Goal: Task Accomplishment & Management: Use online tool/utility

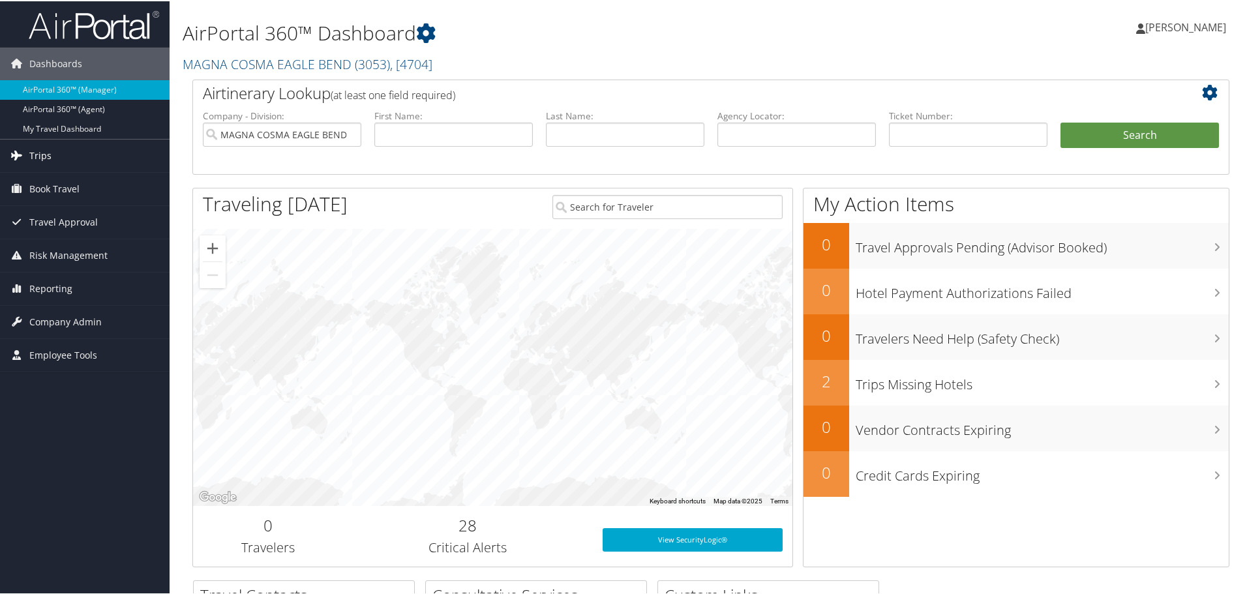
click at [40, 147] on span "Trips" at bounding box center [40, 154] width 22 height 33
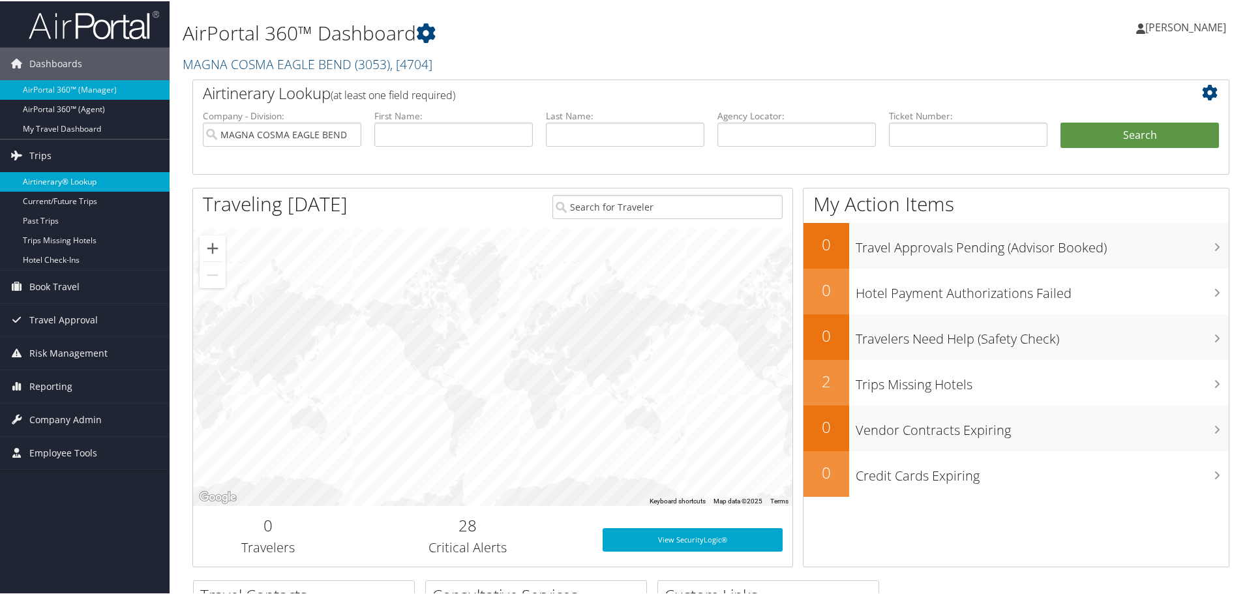
click at [50, 178] on link "Airtinerary® Lookup" at bounding box center [85, 181] width 170 height 20
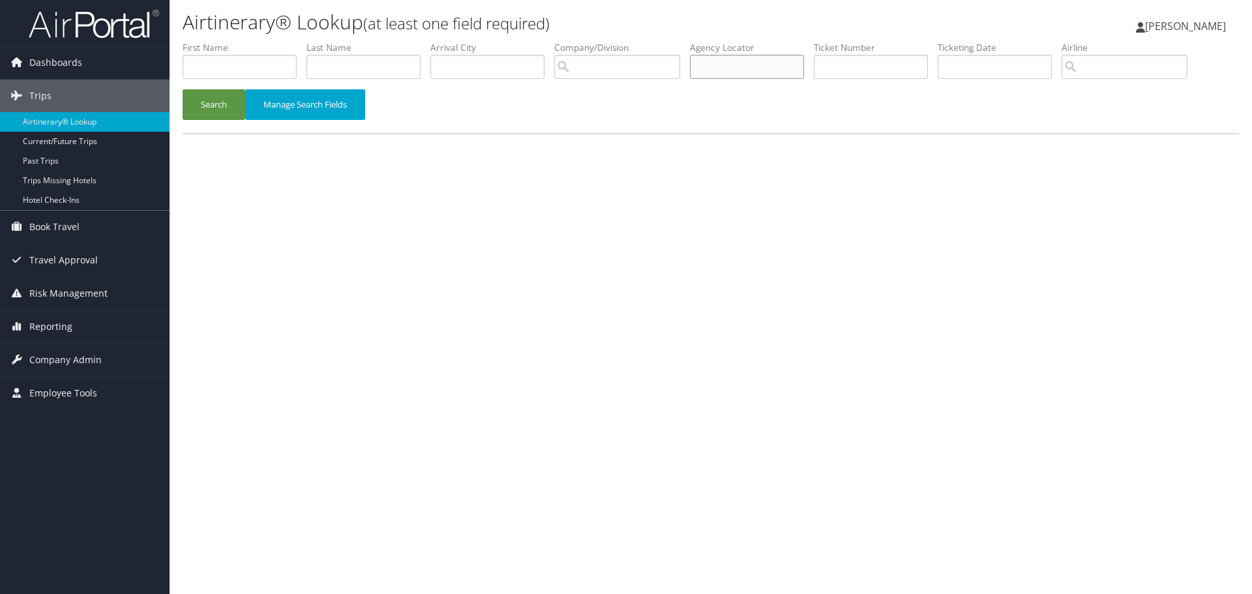
click at [757, 67] on input "text" at bounding box center [747, 67] width 114 height 24
type input "d3vb66"
click at [212, 104] on button "Search" at bounding box center [214, 104] width 63 height 31
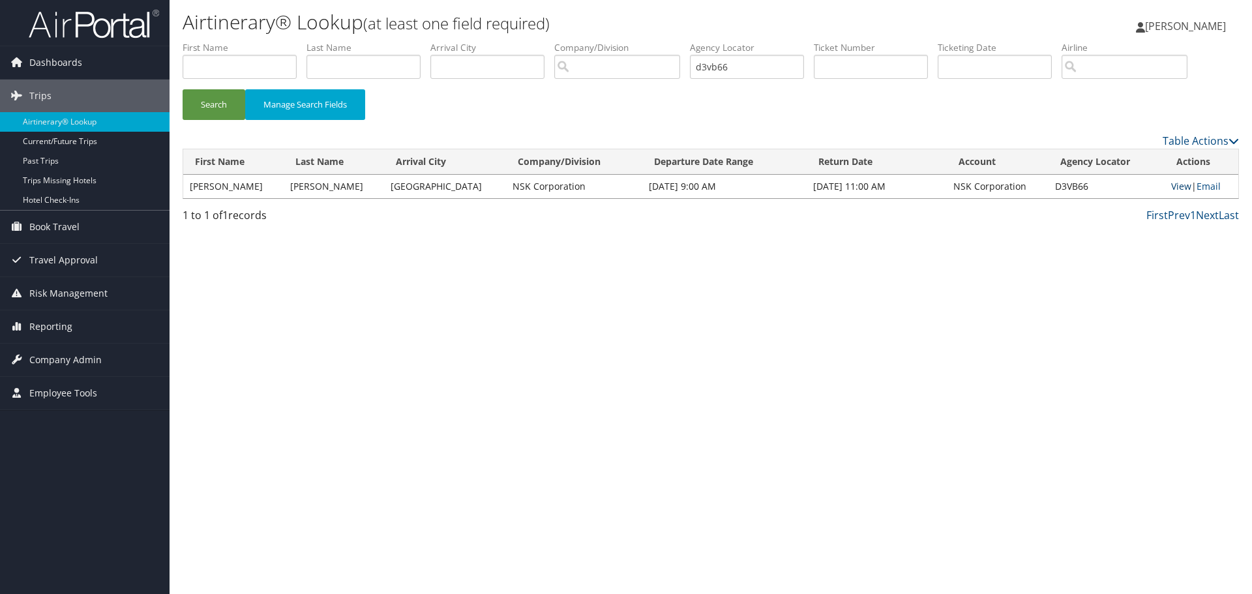
click at [1171, 186] on link "View" at bounding box center [1181, 186] width 20 height 12
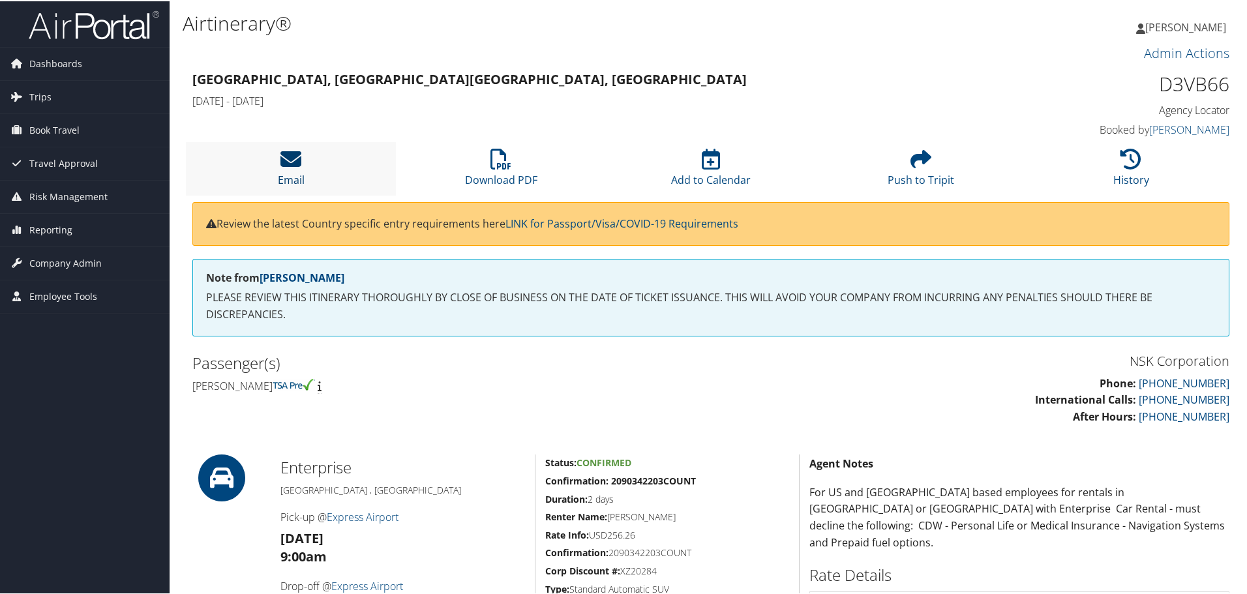
click at [295, 155] on icon at bounding box center [290, 157] width 21 height 21
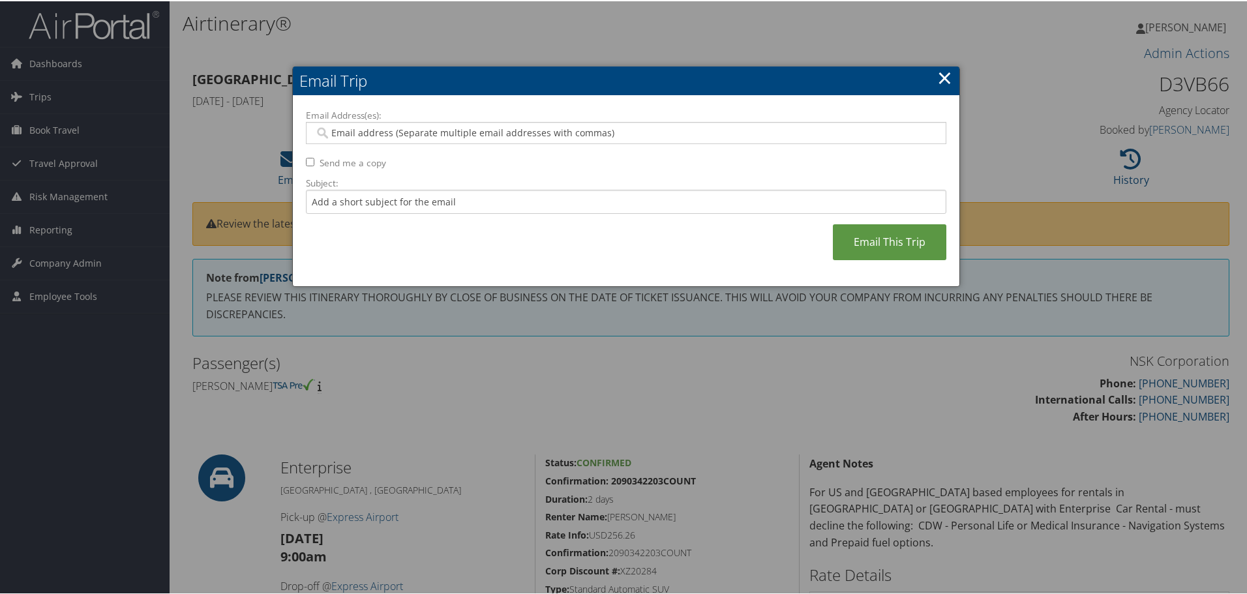
click at [395, 127] on input "Email Address(es):" at bounding box center [625, 131] width 623 height 13
type input "dombr"
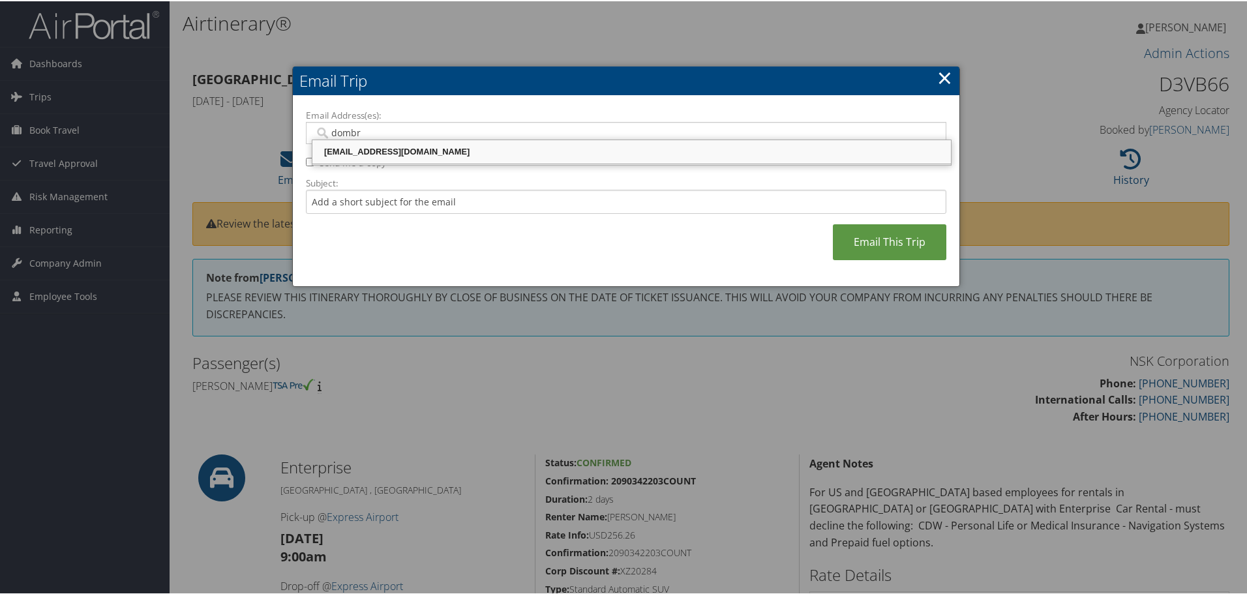
click at [390, 148] on div "dombrod@nsk-corp.com" at bounding box center [631, 150] width 634 height 13
type input "dombrod@nsk-corp.com"
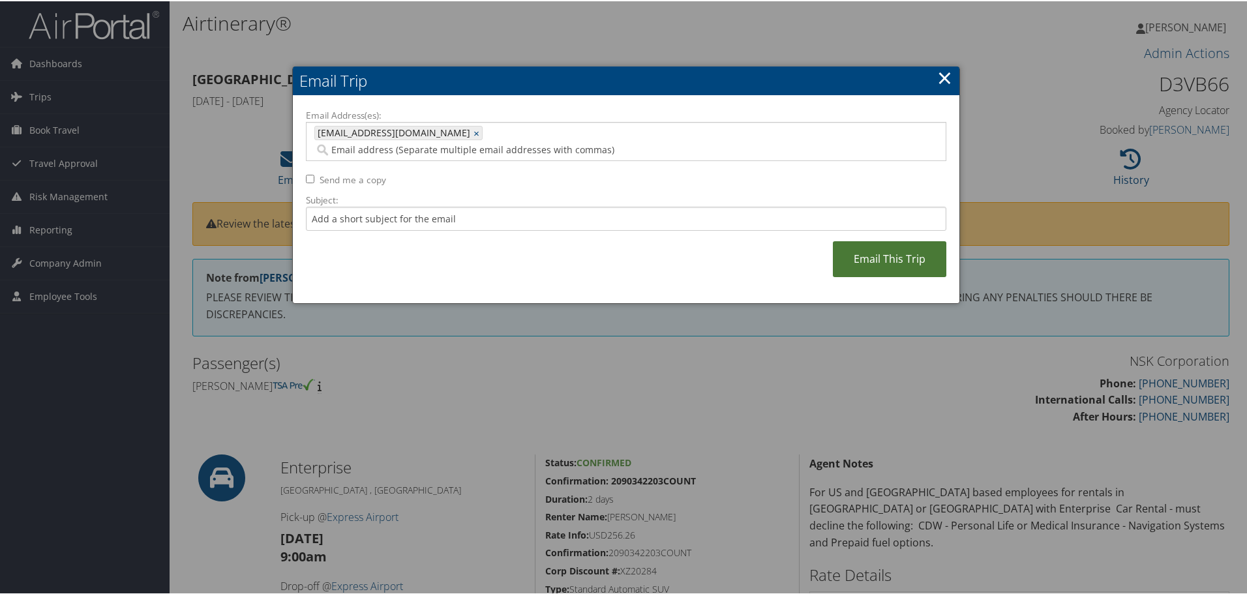
click at [884, 240] on link "Email This Trip" at bounding box center [889, 258] width 113 height 36
